Goal: Task Accomplishment & Management: Use online tool/utility

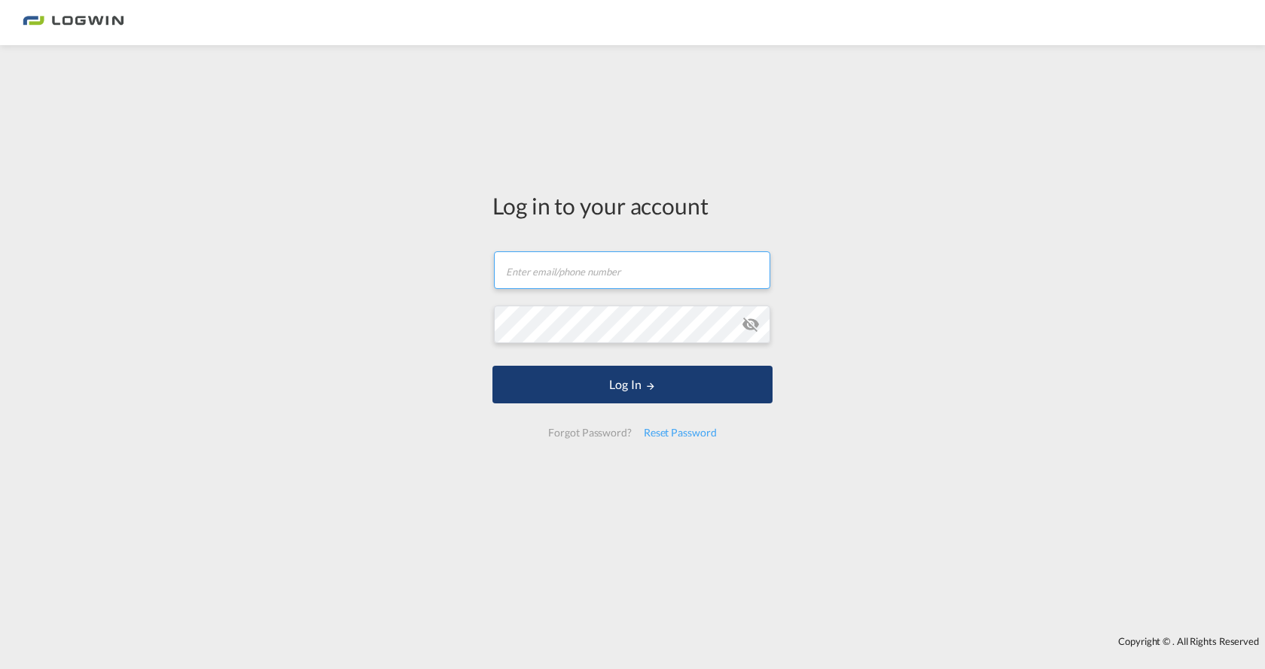
type input "[EMAIL_ADDRESS][DOMAIN_NAME]"
click at [650, 390] on md-icon "LOGIN" at bounding box center [650, 386] width 11 height 11
